Goal: Obtain resource: Obtain resource

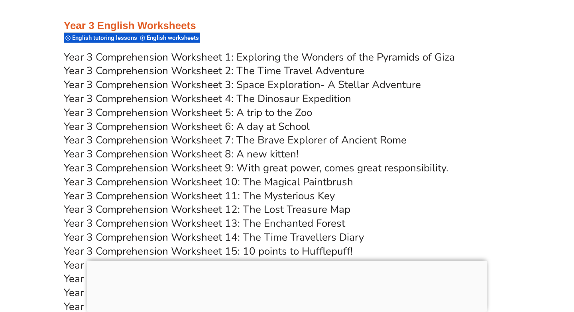
click at [184, 128] on link "Year 3 Comprehension Worksheet 6: A day at School" at bounding box center [187, 127] width 246 height 14
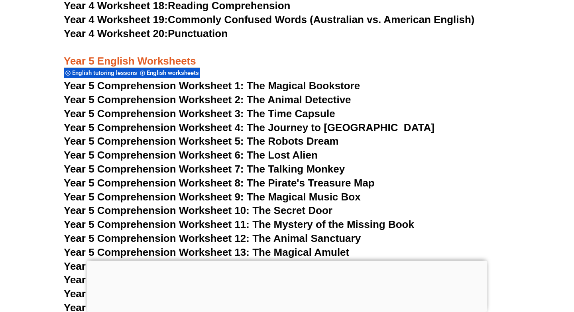
scroll to position [3817, 0]
click at [191, 159] on span "Year 5 Comprehension Worksheet 6: The Lost Alien" at bounding box center [191, 155] width 254 height 12
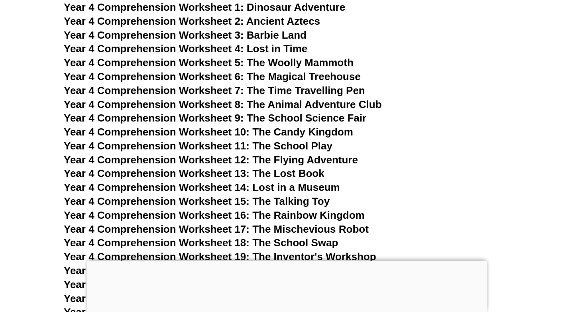
scroll to position [3284, 0]
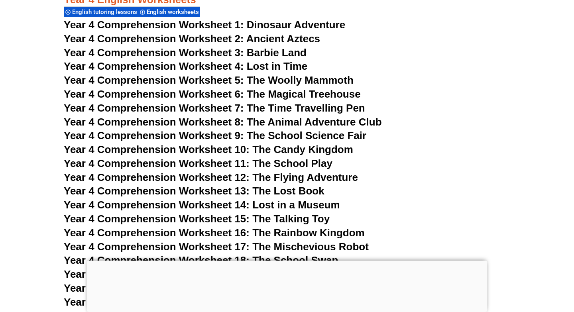
click at [149, 92] on span "Year 4 Comprehension Worksheet 6: The Magical Treehouse" at bounding box center [212, 94] width 297 height 12
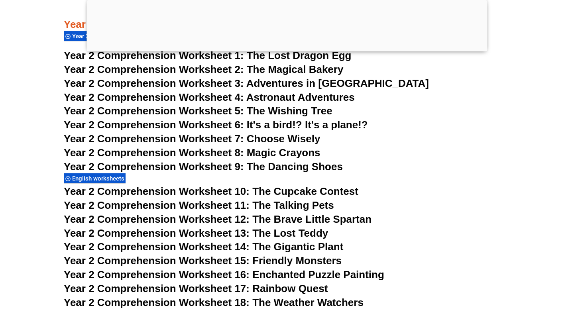
scroll to position [1956, 0]
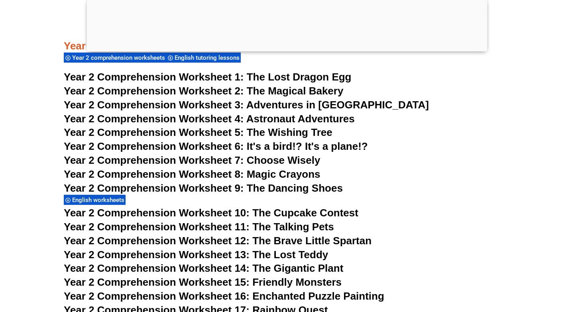
click at [203, 88] on span "Year 2 Comprehension Worksheet 2:" at bounding box center [154, 91] width 180 height 12
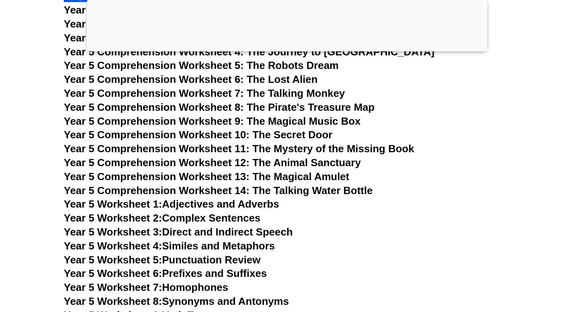
scroll to position [3937, 0]
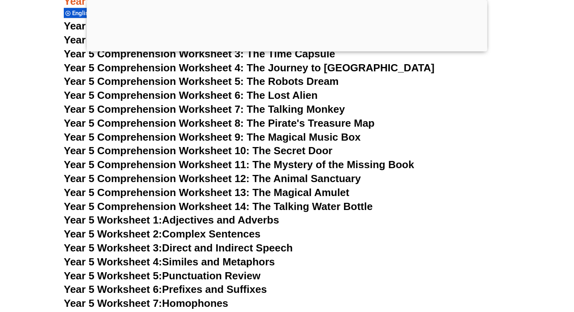
click at [174, 147] on span "Year 5 Comprehension Worksheet 10: The Secret Door" at bounding box center [198, 151] width 269 height 12
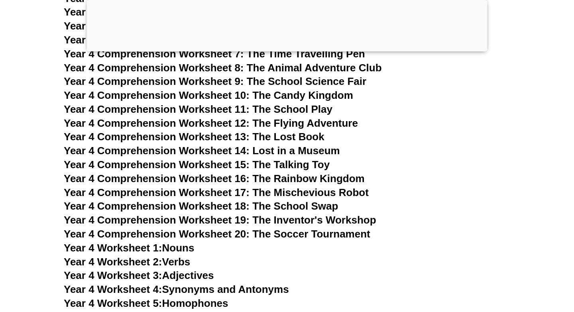
scroll to position [3397, 0]
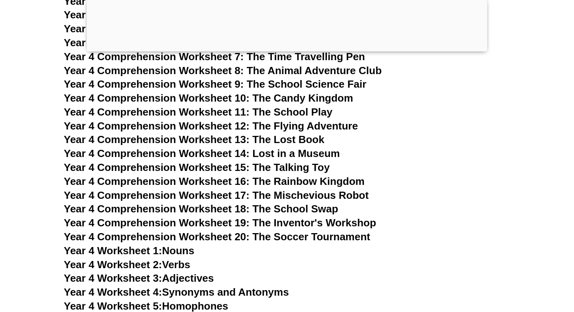
click at [247, 167] on span "Year 4 Comprehension Worksheet 15: The Talking Toy" at bounding box center [197, 167] width 266 height 12
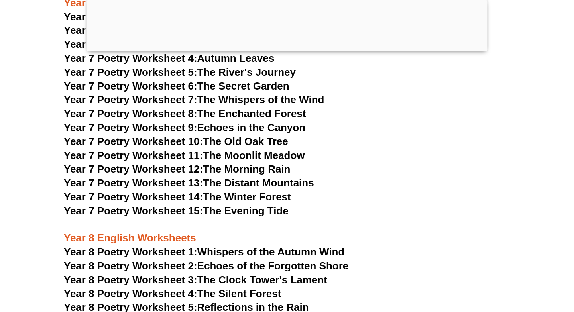
scroll to position [5082, 0]
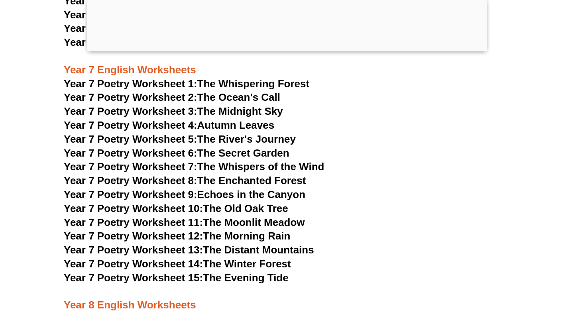
click at [131, 230] on span "Year 7 Poetry Worksheet 12:" at bounding box center [133, 236] width 139 height 12
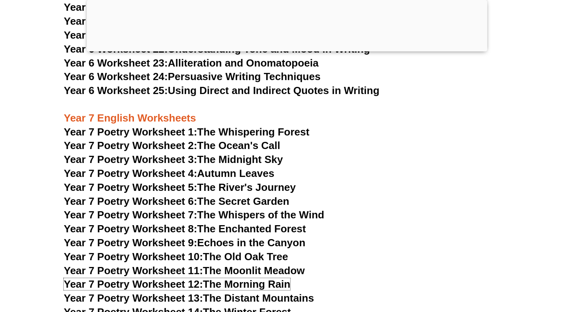
scroll to position [5145, 0]
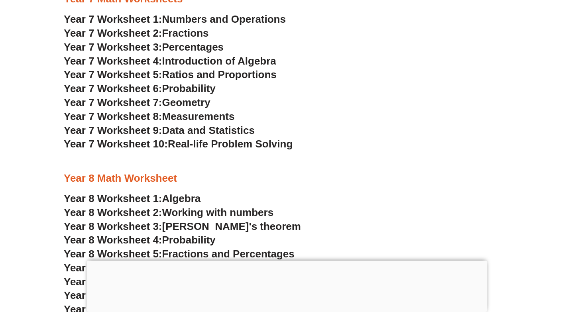
scroll to position [2365, 0]
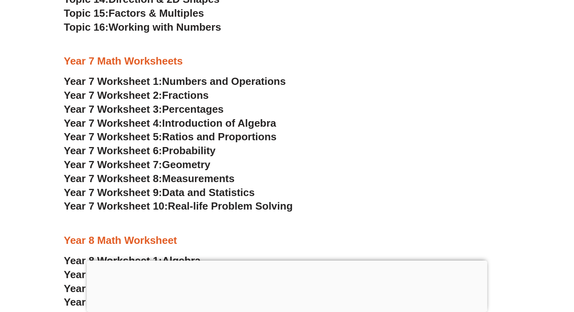
click at [192, 165] on span "Geometry" at bounding box center [186, 165] width 48 height 12
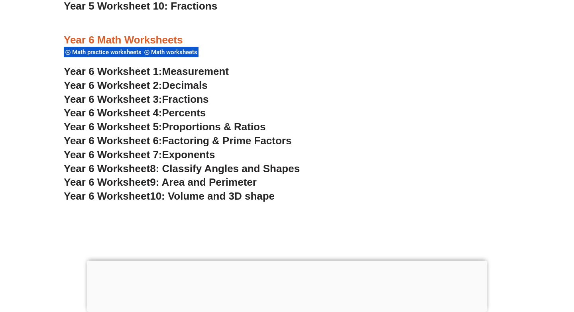
scroll to position [1807, 0]
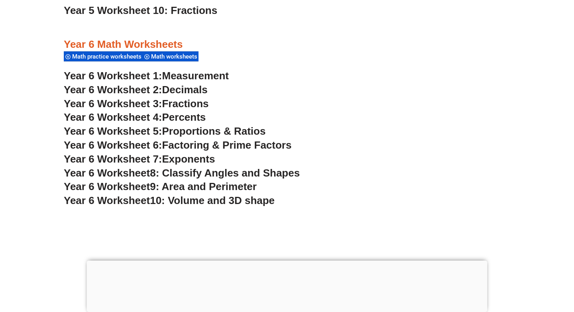
click at [172, 103] on span "Fractions" at bounding box center [185, 104] width 47 height 12
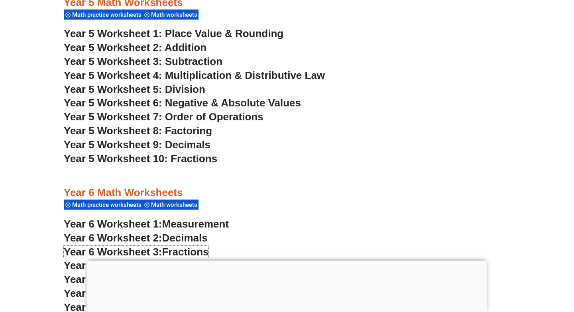
scroll to position [1640, 0]
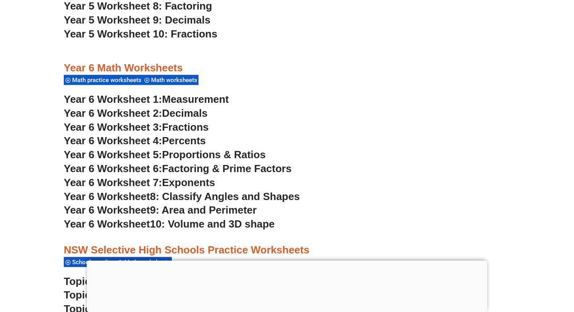
scroll to position [1665, 0]
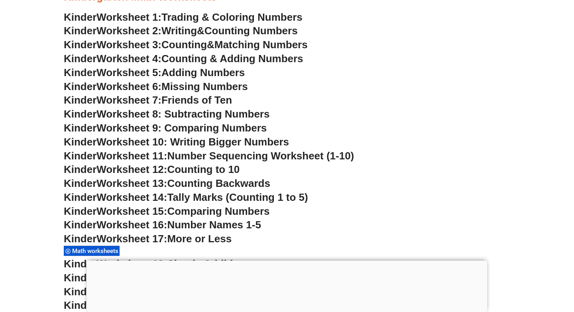
scroll to position [397, 0]
